Goal: Task Accomplishment & Management: Use online tool/utility

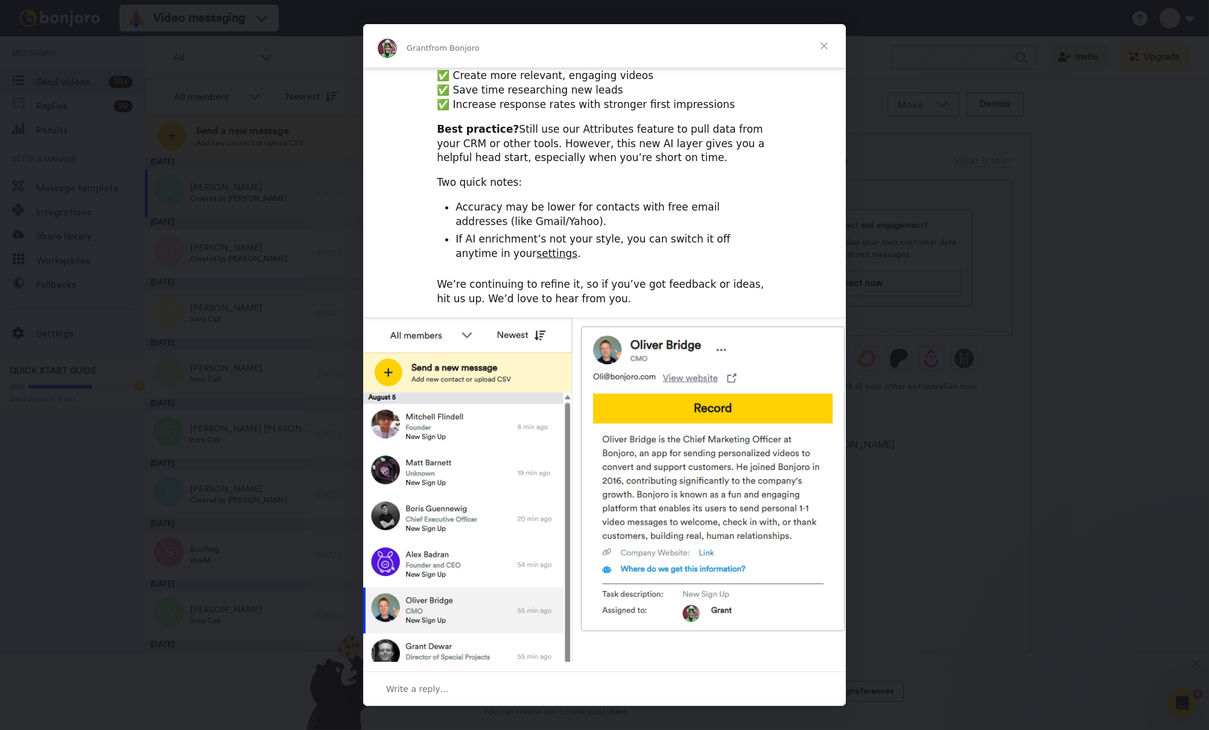
scroll to position [209, 0]
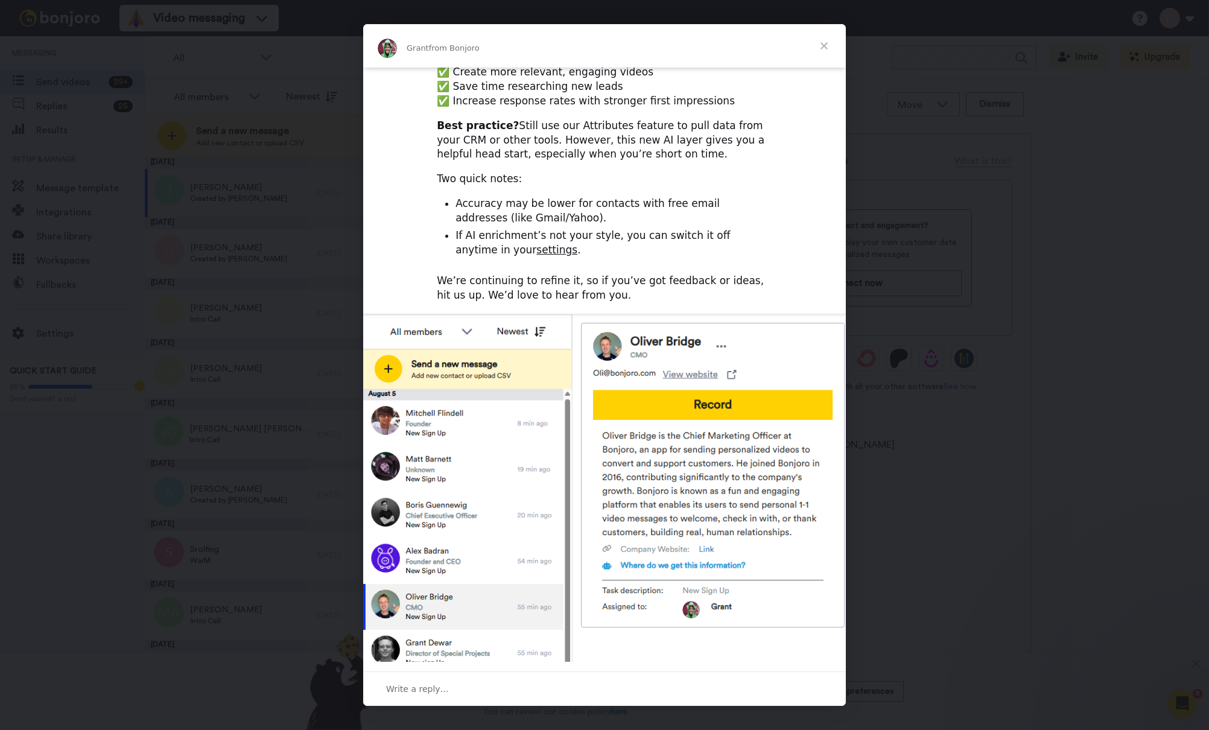
click at [982, 277] on div "Intercom messenger" at bounding box center [604, 365] width 1209 height 730
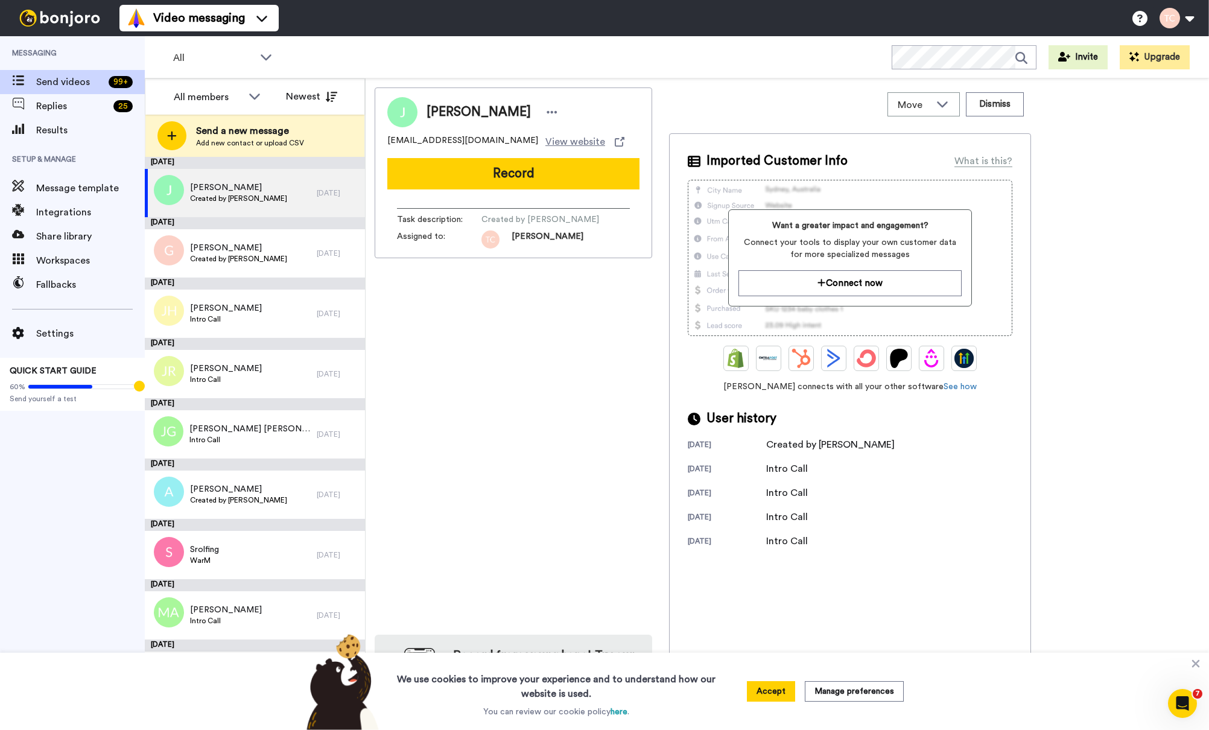
click at [1088, 194] on div "Jordan Burgess jordan@humanloop.com View website Record Task description : Crea…" at bounding box center [787, 406] width 825 height 639
